Goal: Register for event/course

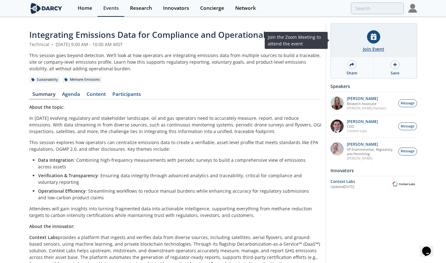
click at [379, 42] on div "Join Event" at bounding box center [374, 40] width 86 height 33
click at [377, 50] on div "Join Event" at bounding box center [373, 49] width 21 height 7
click at [376, 47] on div "Join Event" at bounding box center [373, 49] width 21 height 7
